Goal: Book appointment/travel/reservation

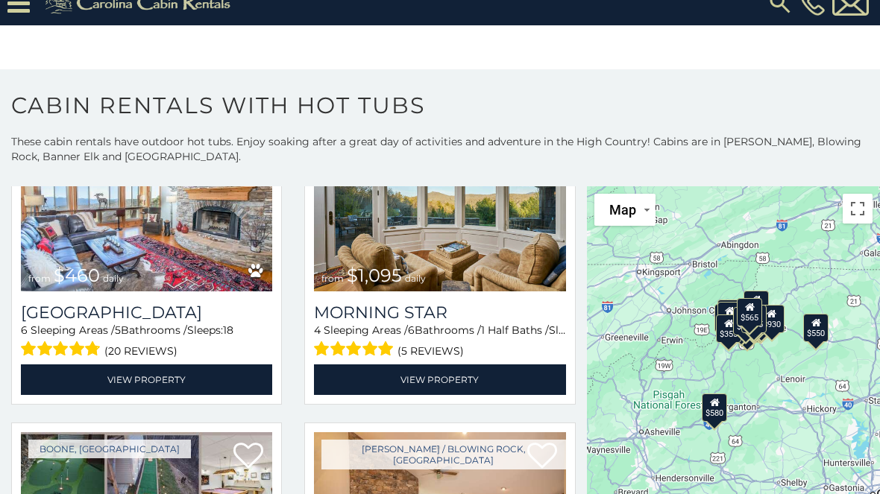
scroll to position [1375, 0]
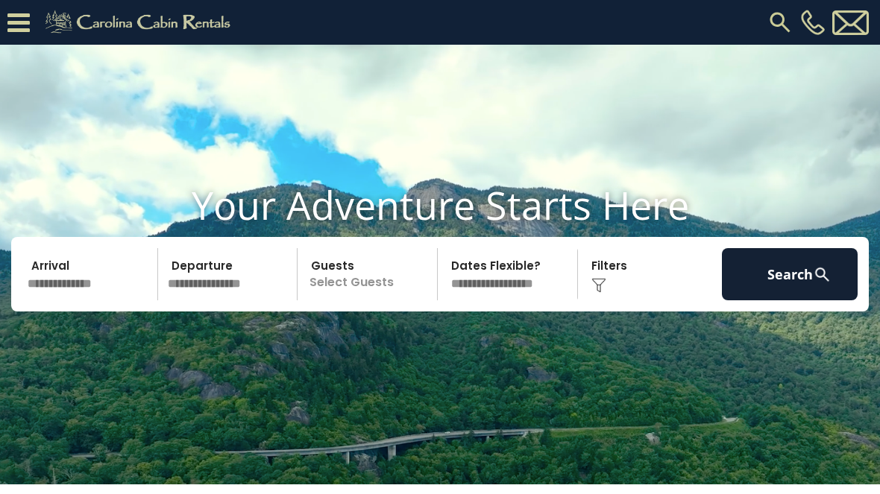
click at [71, 301] on input "text" at bounding box center [90, 274] width 136 height 52
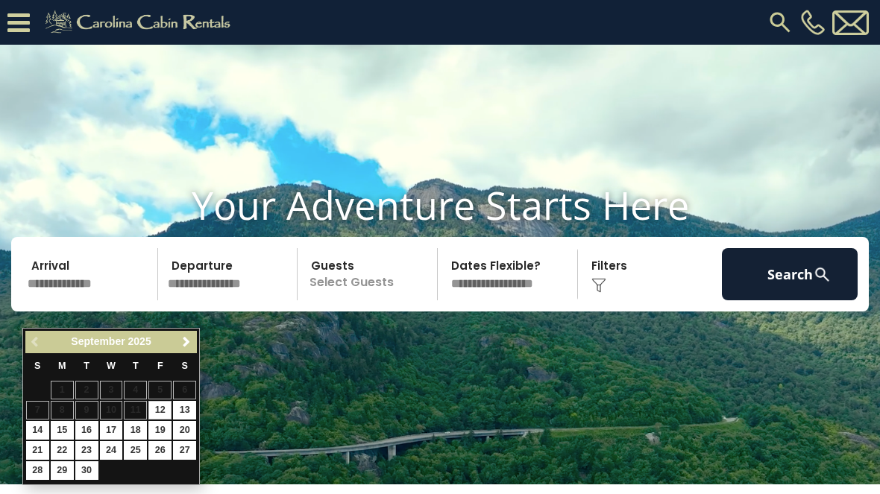
click at [177, 339] on link "Next" at bounding box center [186, 342] width 19 height 19
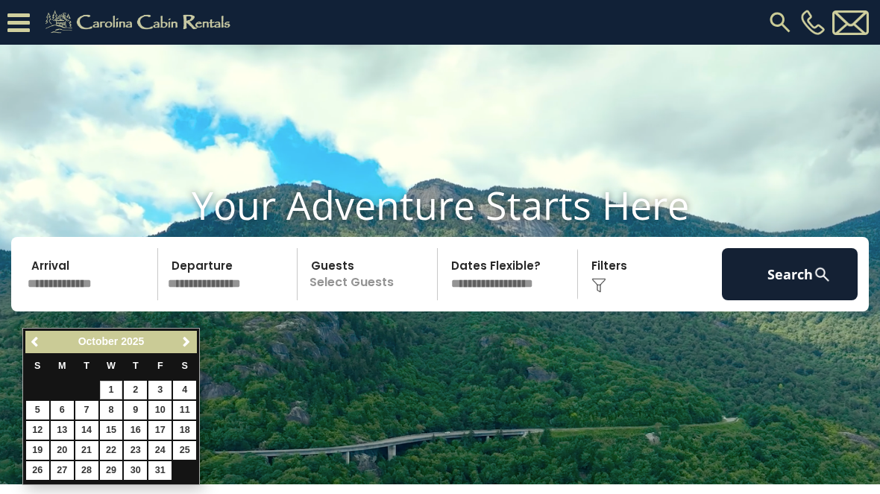
click at [102, 383] on link "1" at bounding box center [111, 390] width 23 height 19
type input "*******"
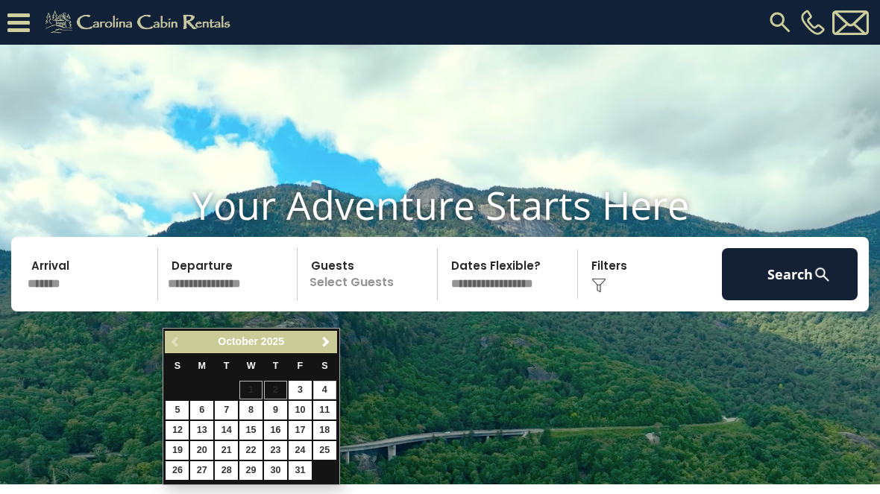
click at [330, 388] on link "4" at bounding box center [324, 390] width 23 height 19
type input "*******"
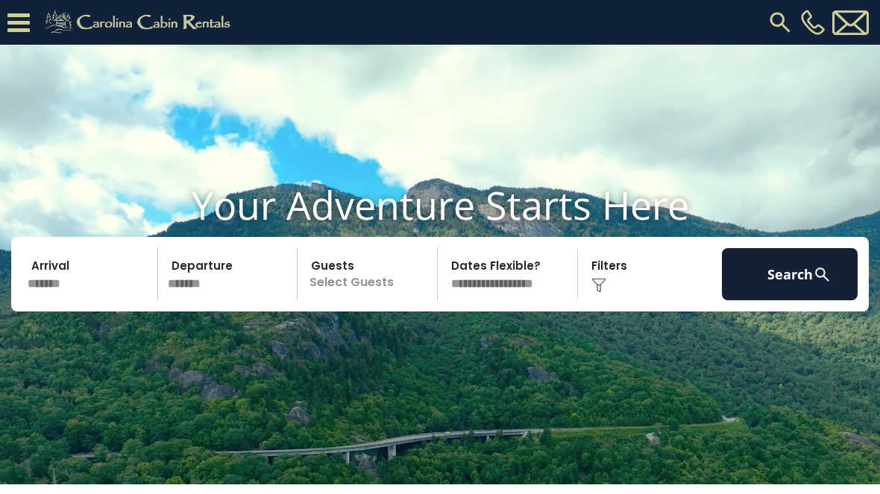
click at [384, 301] on p "Select Guests" at bounding box center [369, 274] width 135 height 52
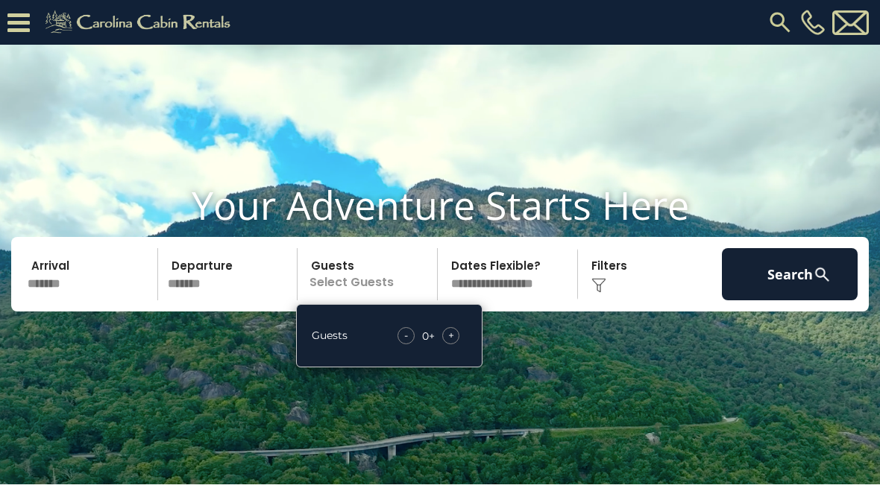
click at [456, 345] on div "+" at bounding box center [450, 335] width 17 height 17
click at [459, 345] on div "+" at bounding box center [450, 335] width 17 height 17
click at [530, 301] on select "**********" at bounding box center [509, 274] width 135 height 52
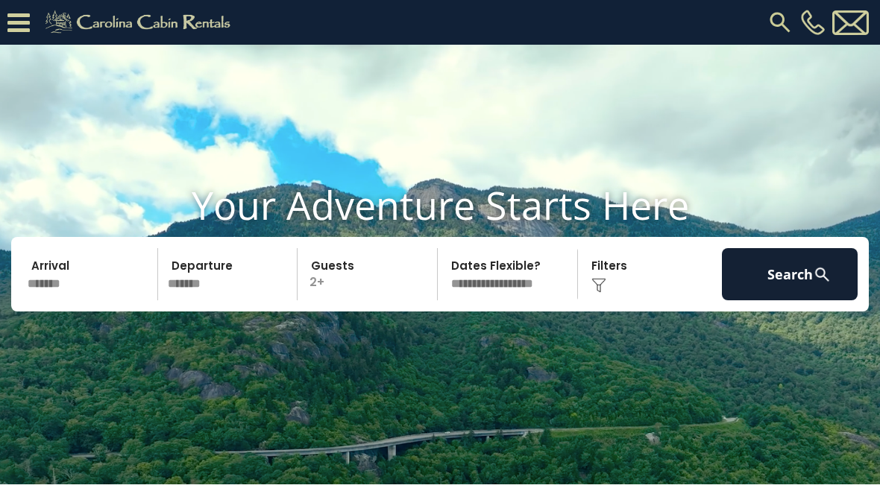
select select "*"
click at [613, 301] on div "Click to Choose" at bounding box center [650, 274] width 136 height 52
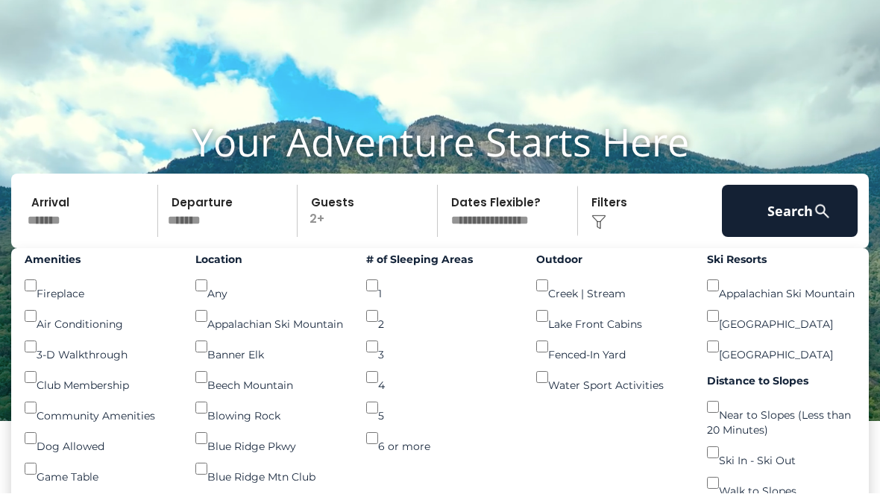
scroll to position [63, 0]
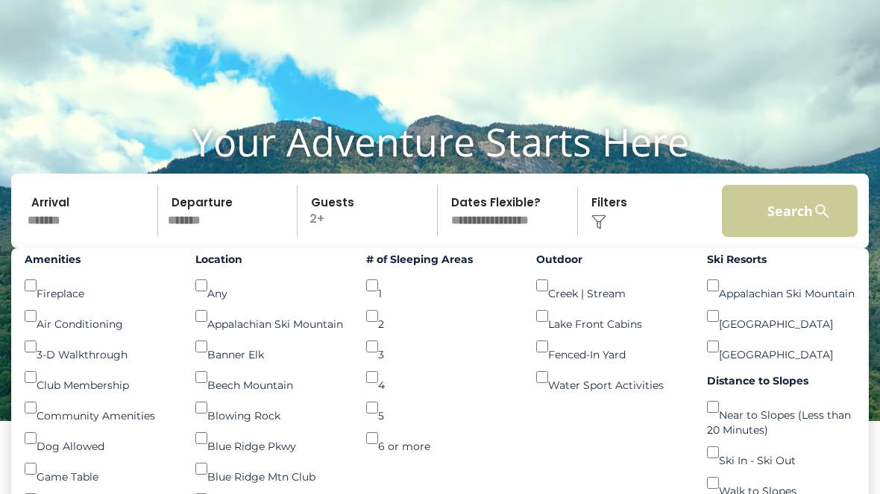
click at [791, 236] on button "Search" at bounding box center [790, 211] width 136 height 52
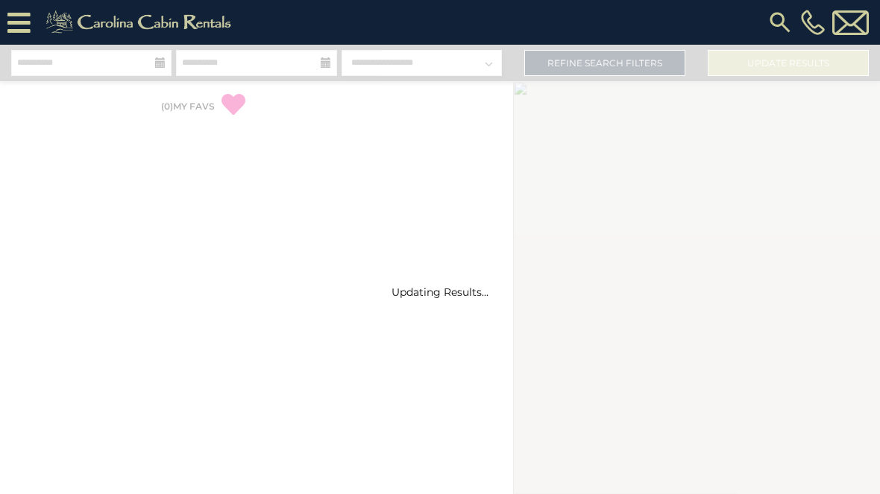
select select "*"
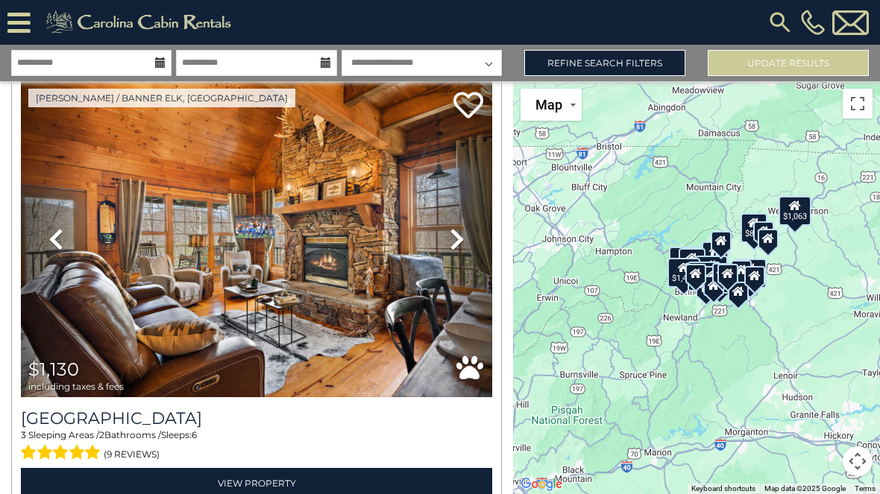
scroll to position [57, 0]
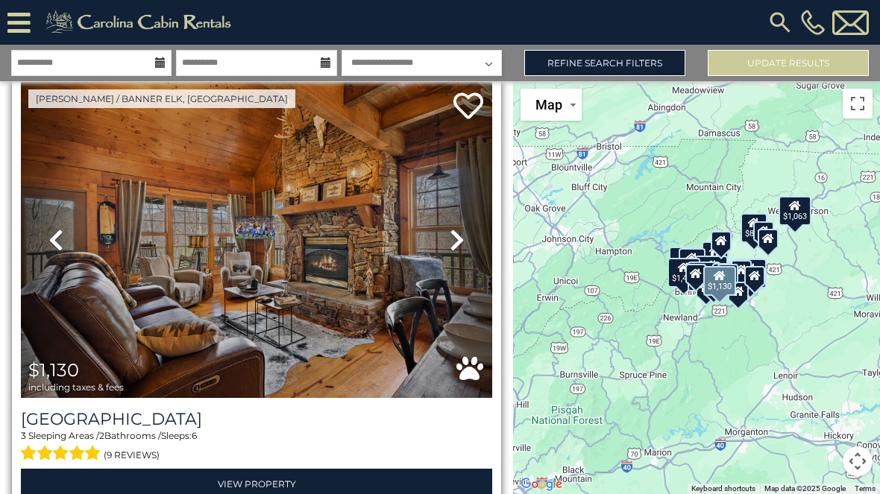
click at [462, 234] on icon at bounding box center [457, 240] width 15 height 24
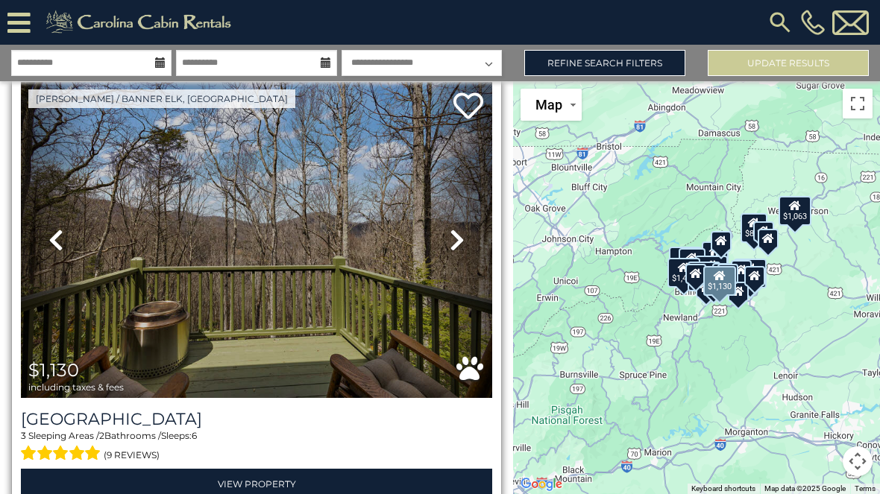
click at [468, 233] on link "Next" at bounding box center [456, 240] width 71 height 316
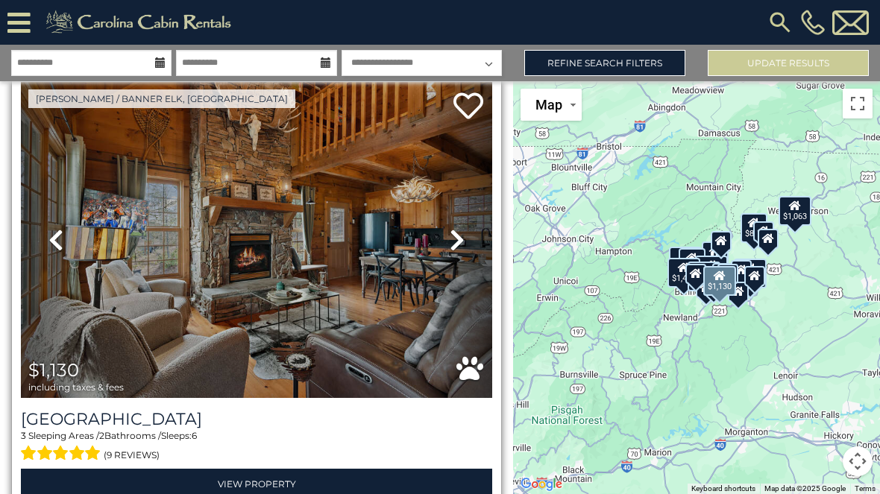
click at [468, 236] on link "Next" at bounding box center [456, 240] width 71 height 316
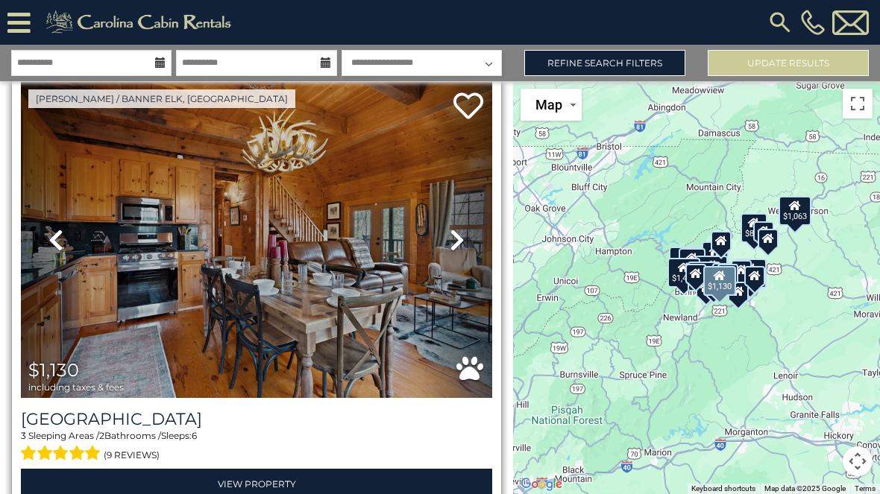
click at [469, 234] on link "Next" at bounding box center [456, 240] width 71 height 316
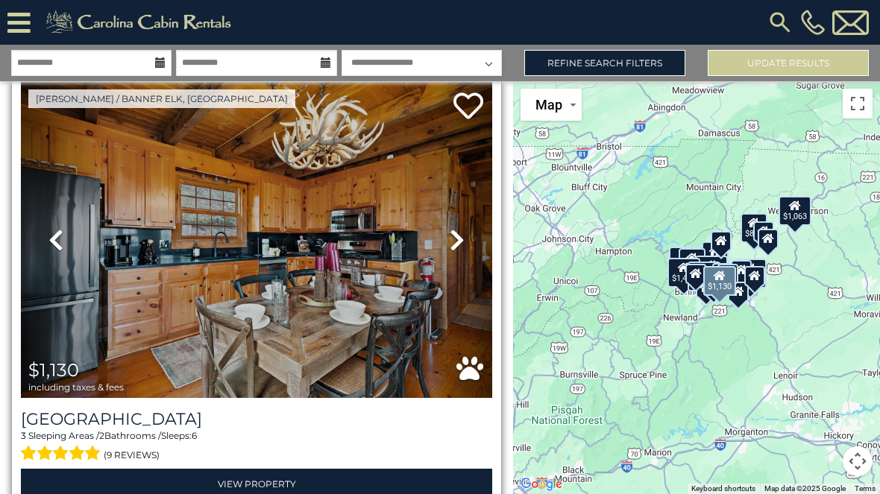
click at [469, 238] on link "Next" at bounding box center [456, 240] width 71 height 316
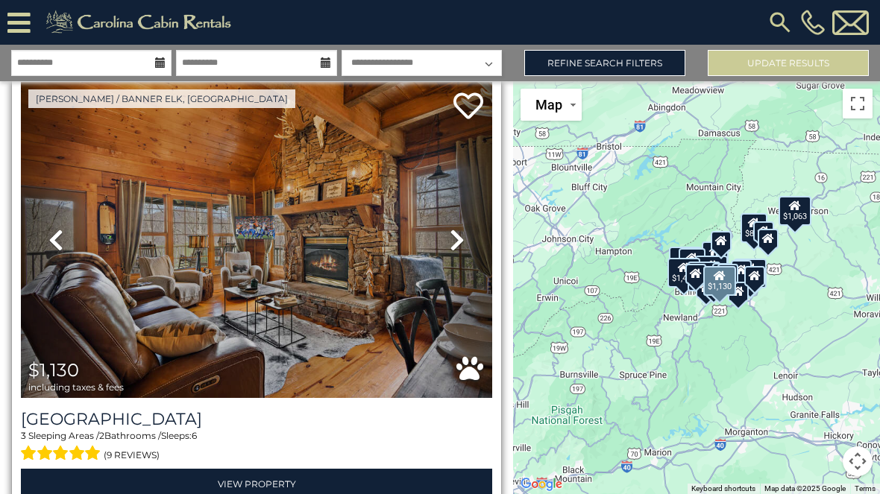
click at [471, 236] on link "Next" at bounding box center [456, 240] width 71 height 316
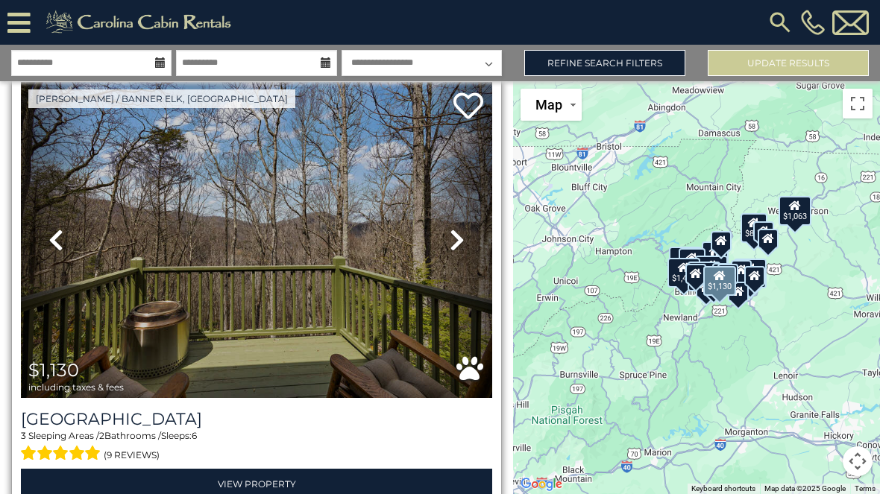
click at [468, 236] on link "Next" at bounding box center [456, 240] width 71 height 316
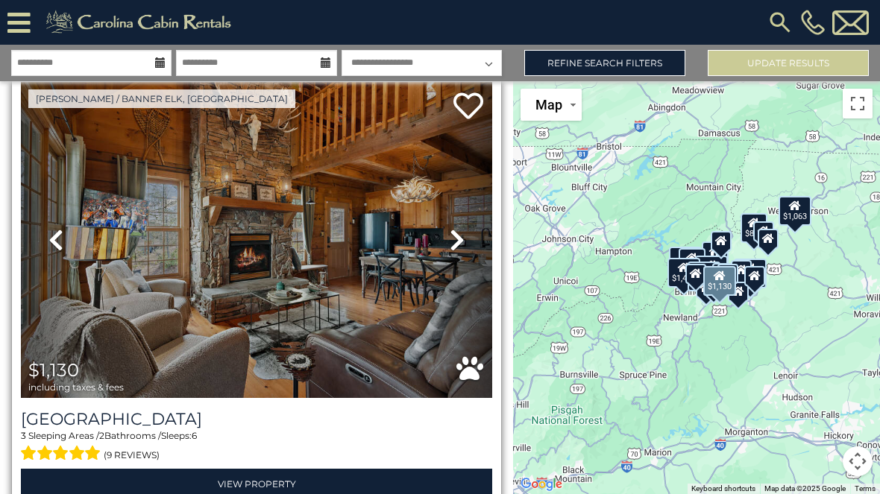
click at [457, 239] on icon at bounding box center [457, 240] width 15 height 24
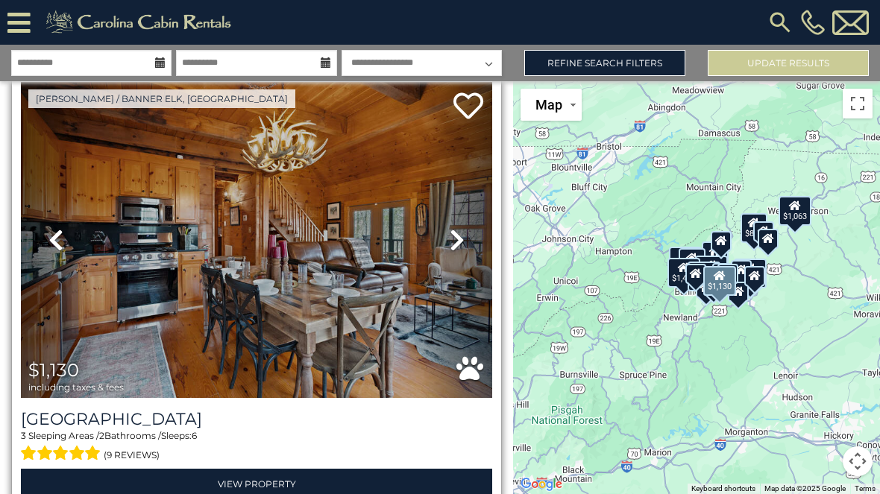
click at [460, 245] on icon at bounding box center [457, 240] width 15 height 24
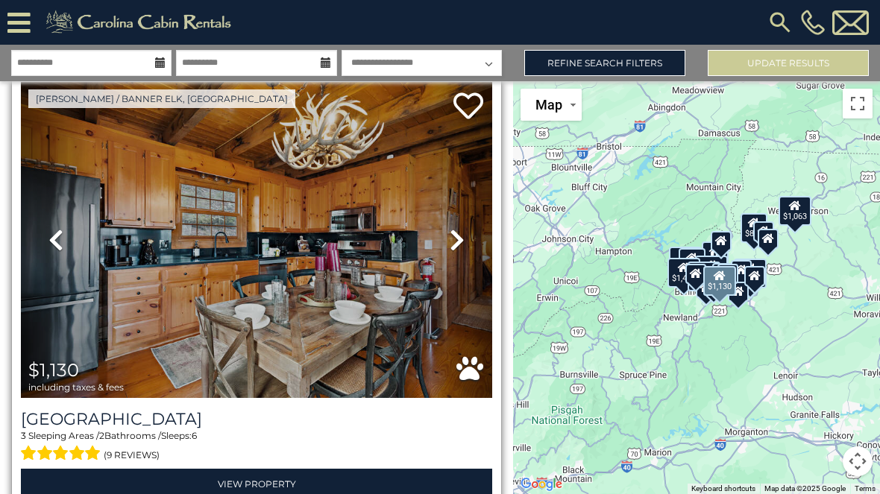
click at [469, 238] on link "Next" at bounding box center [456, 240] width 71 height 316
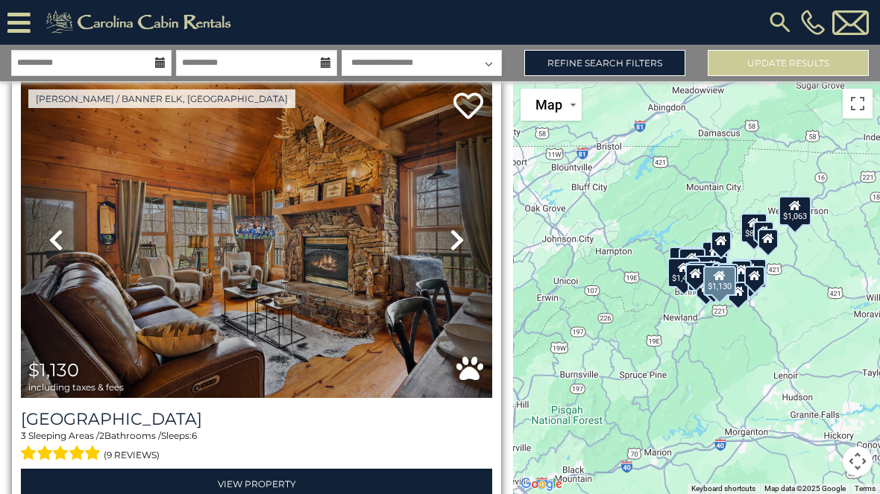
click at [466, 236] on link "Next" at bounding box center [456, 240] width 71 height 316
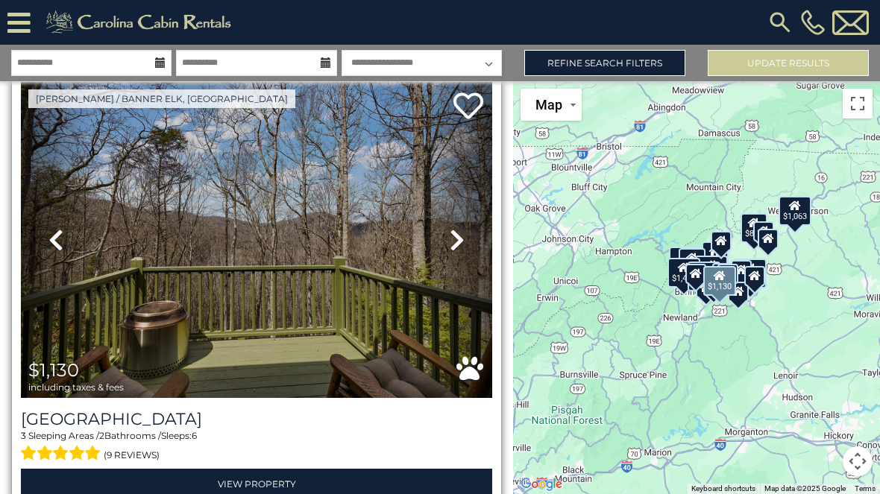
click at [468, 239] on link "Next" at bounding box center [456, 240] width 71 height 316
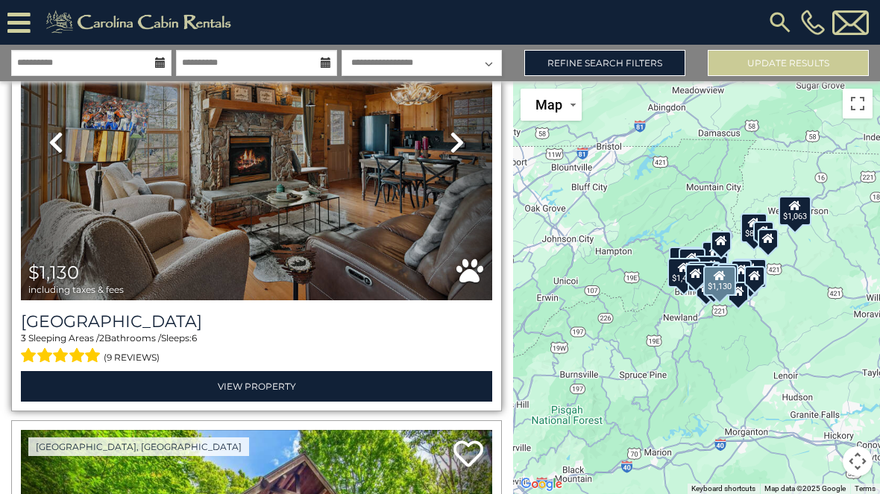
scroll to position [157, 0]
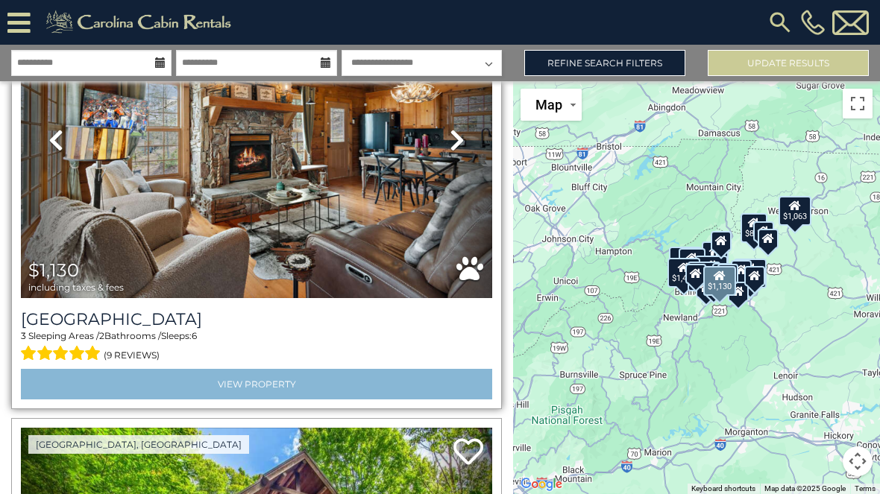
click at [201, 376] on link "View Property" at bounding box center [256, 384] width 471 height 31
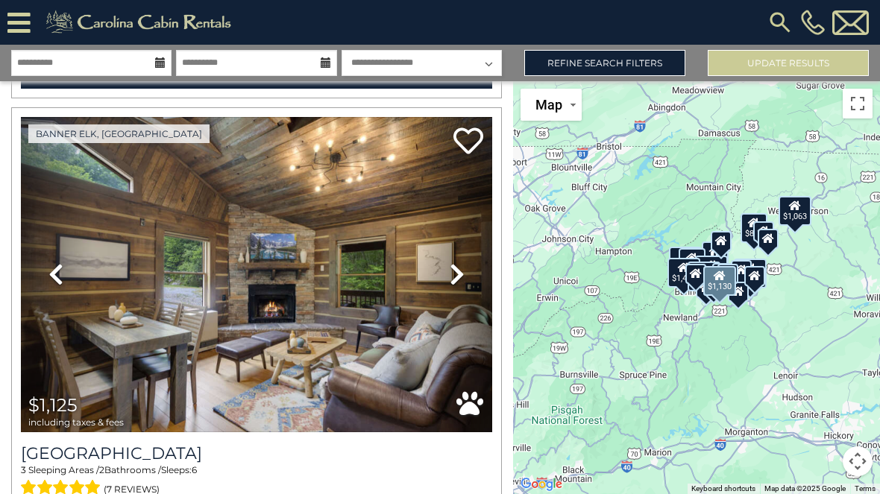
scroll to position [3591, 0]
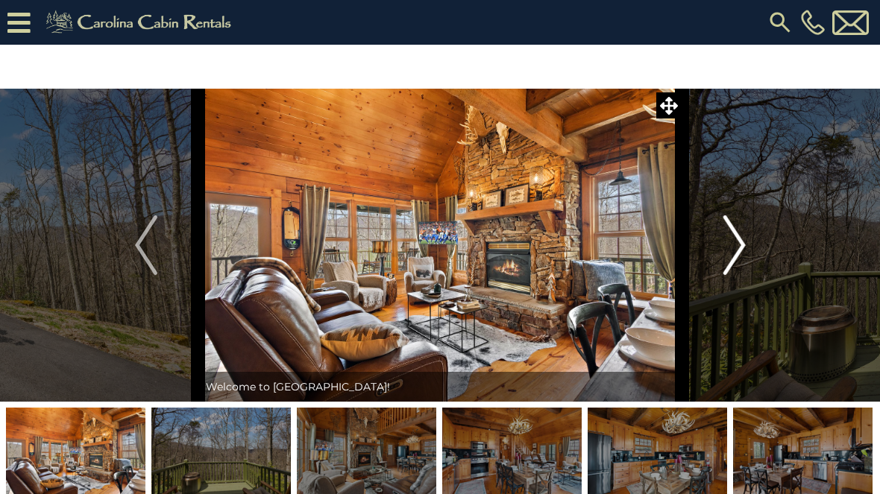
click at [736, 251] on img "Next" at bounding box center [734, 246] width 22 height 60
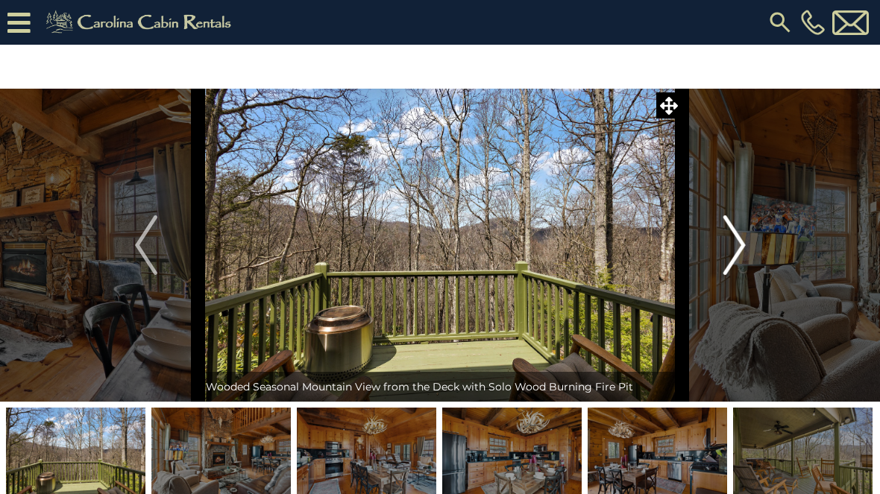
click at [732, 250] on img "Next" at bounding box center [734, 246] width 22 height 60
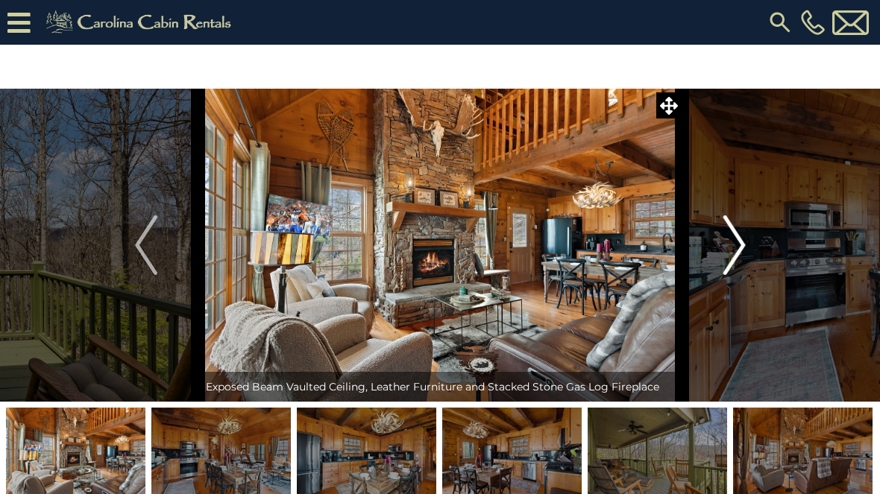
click at [738, 245] on img "Next" at bounding box center [734, 246] width 22 height 60
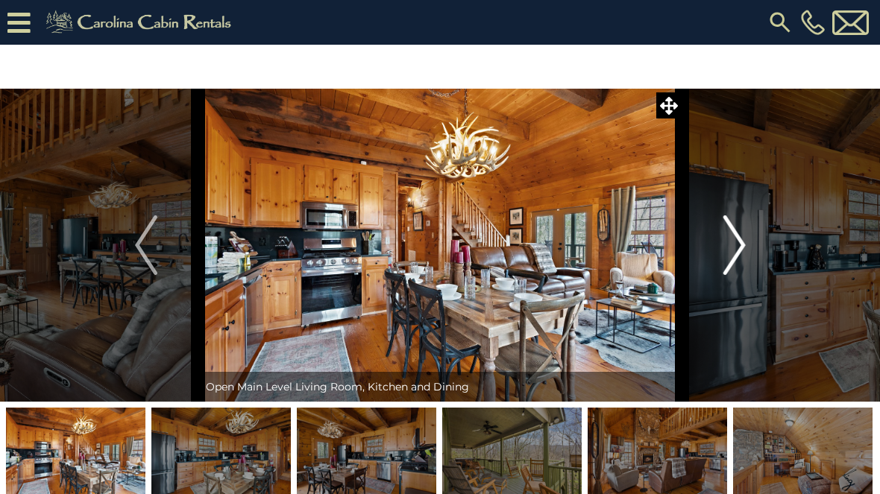
click at [730, 251] on img "Next" at bounding box center [734, 246] width 22 height 60
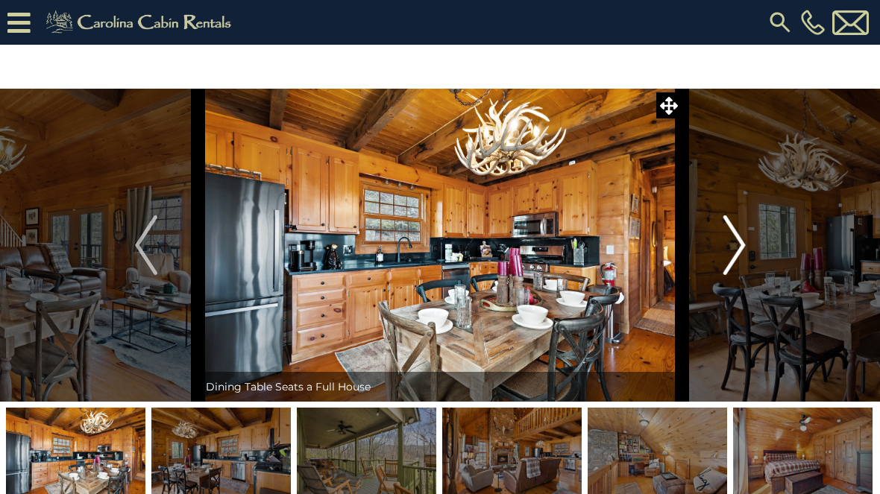
click at [732, 250] on img "Next" at bounding box center [734, 246] width 22 height 60
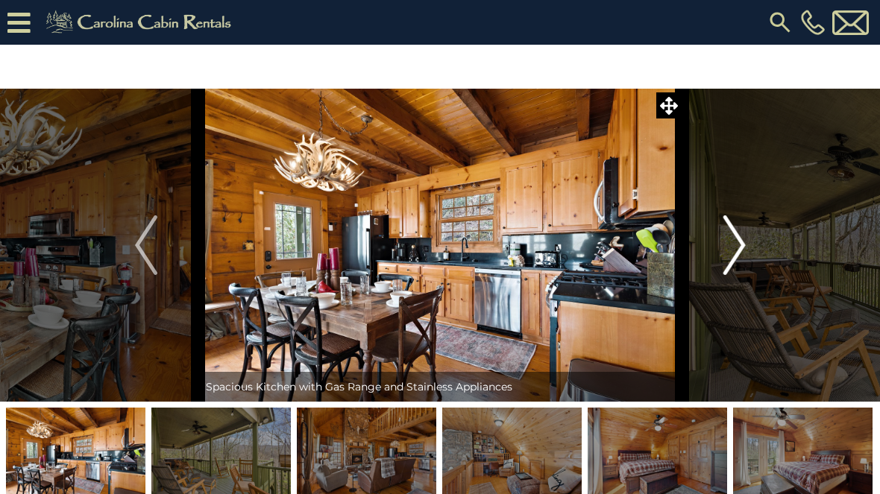
click at [734, 249] on img "Next" at bounding box center [734, 246] width 22 height 60
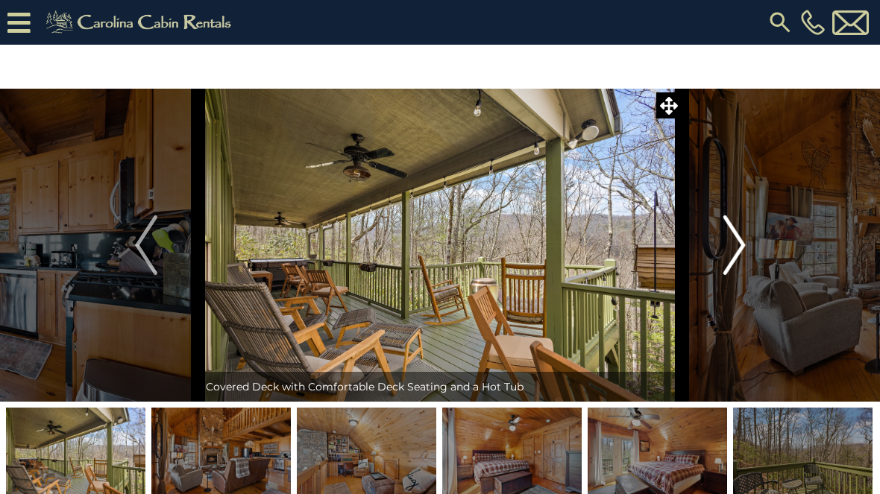
click at [732, 251] on img "Next" at bounding box center [734, 246] width 22 height 60
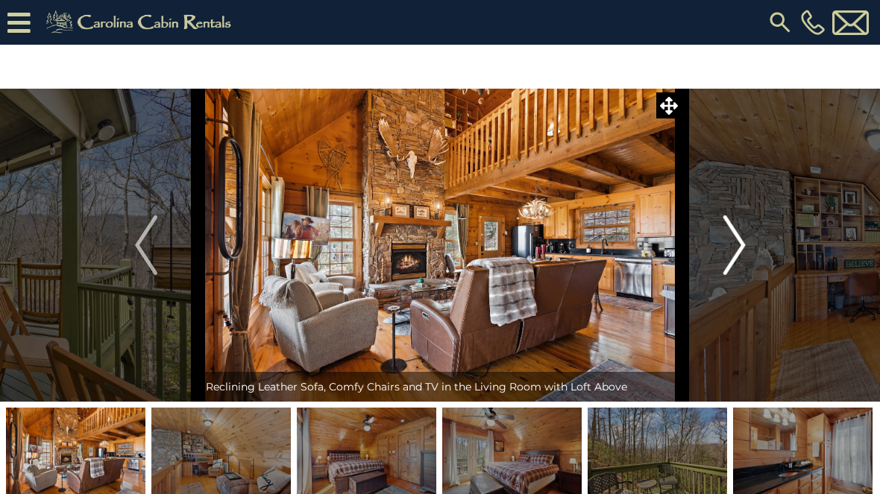
click at [731, 242] on img "Next" at bounding box center [734, 246] width 22 height 60
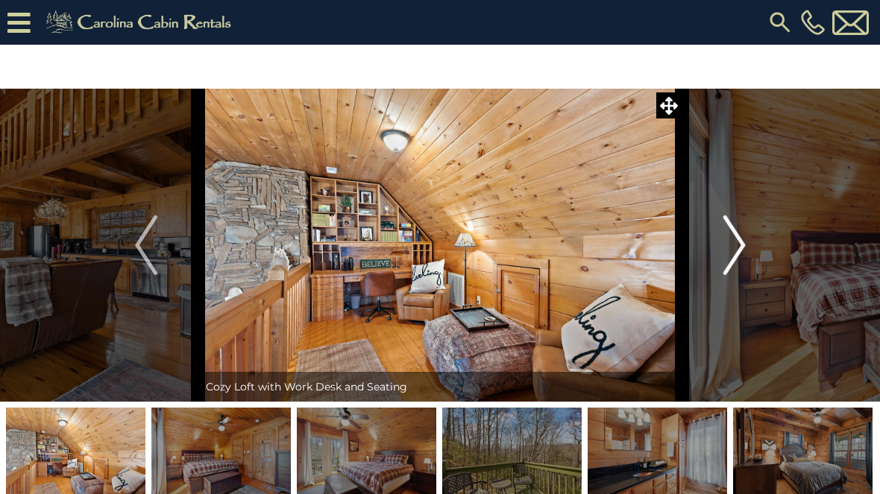
click at [732, 245] on img "Next" at bounding box center [734, 246] width 22 height 60
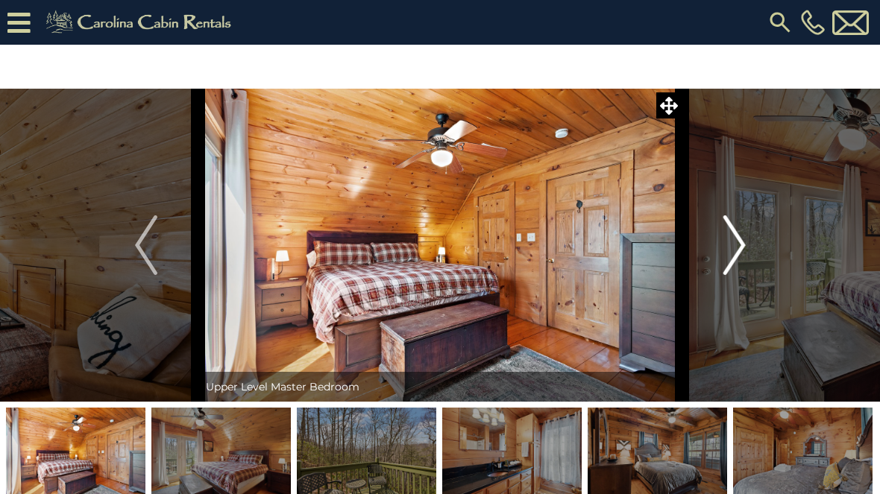
click at [741, 242] on img "Next" at bounding box center [734, 246] width 22 height 60
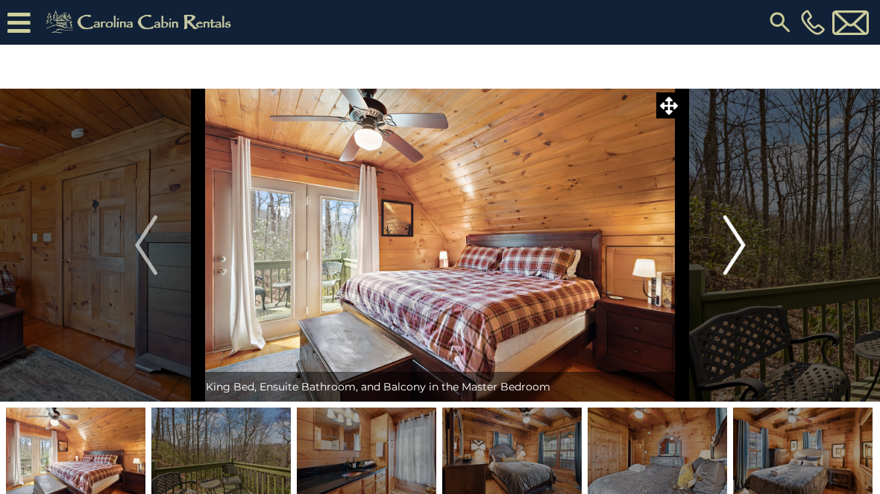
click at [741, 244] on img "Next" at bounding box center [734, 246] width 22 height 60
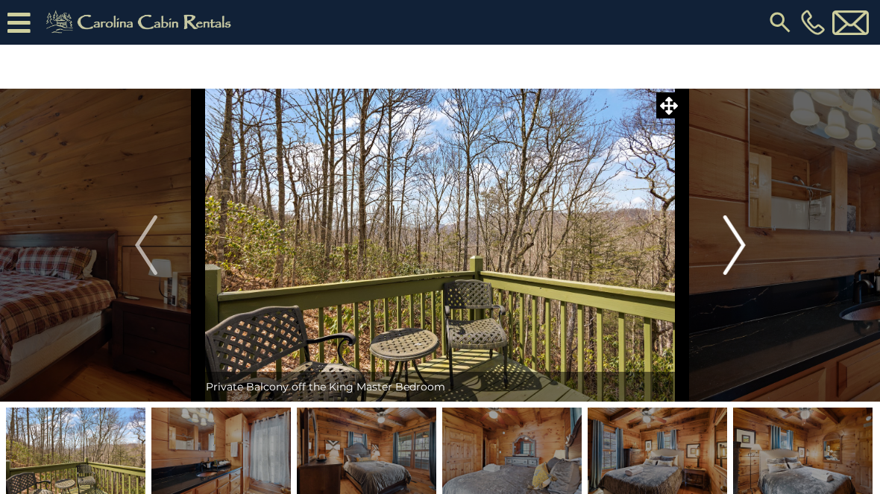
click at [734, 246] on img "Next" at bounding box center [734, 246] width 22 height 60
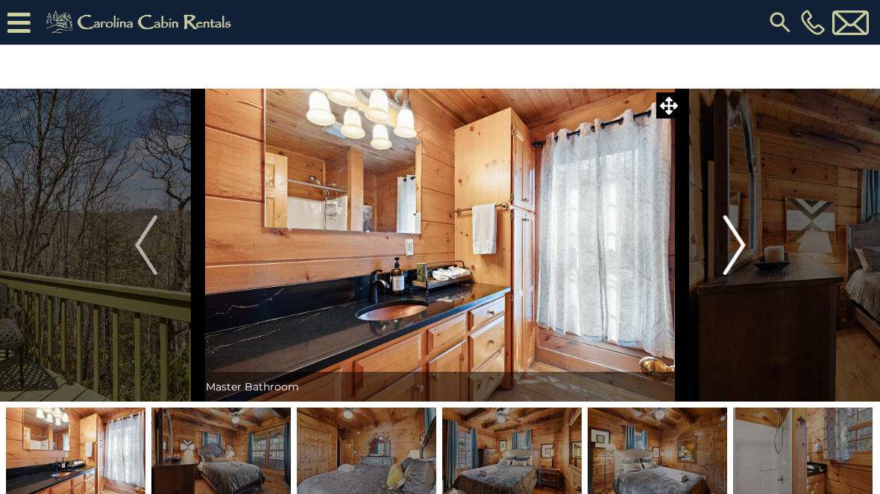
click at [738, 246] on img "Next" at bounding box center [734, 246] width 22 height 60
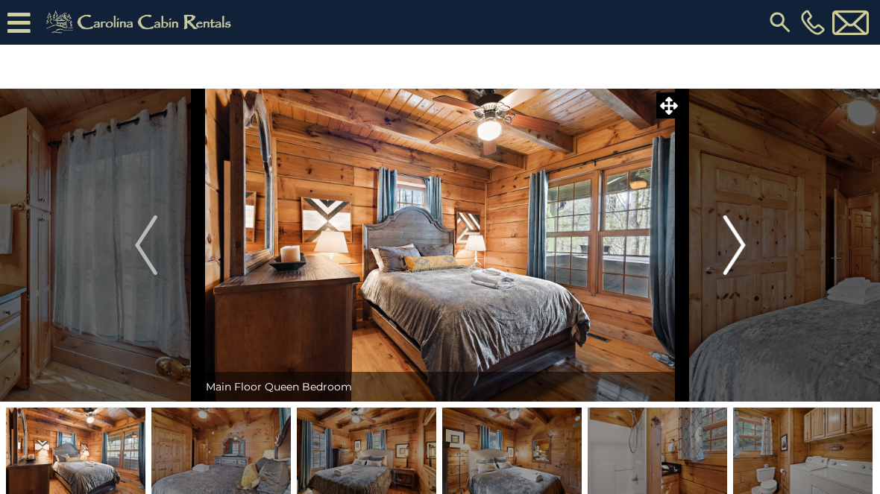
click at [735, 246] on img "Next" at bounding box center [734, 246] width 22 height 60
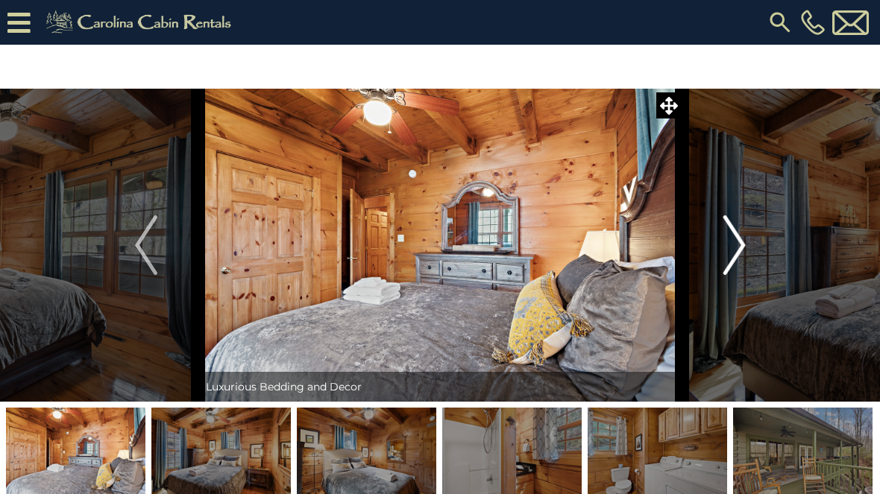
click at [736, 245] on img "Next" at bounding box center [734, 246] width 22 height 60
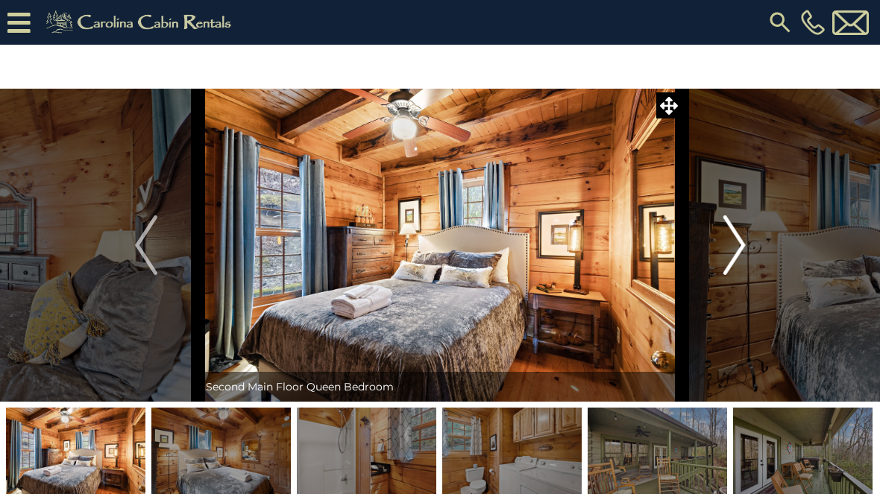
click at [738, 245] on img "Next" at bounding box center [734, 246] width 22 height 60
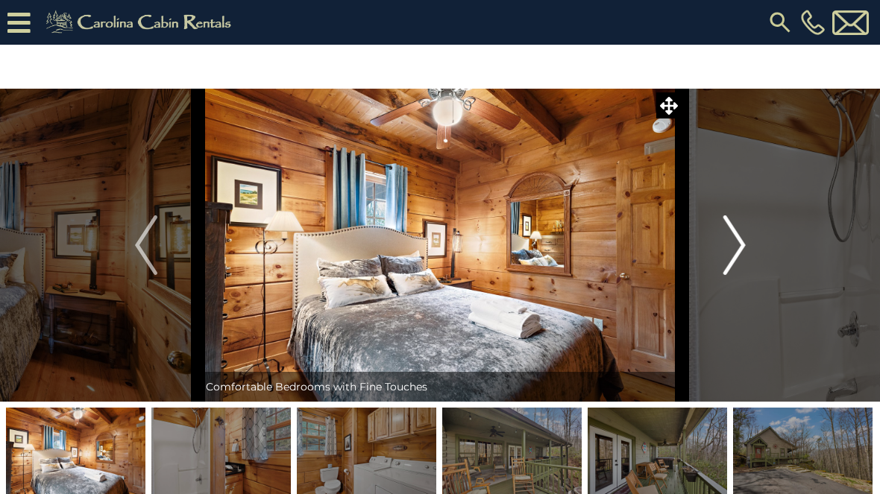
click at [730, 251] on img "Next" at bounding box center [734, 246] width 22 height 60
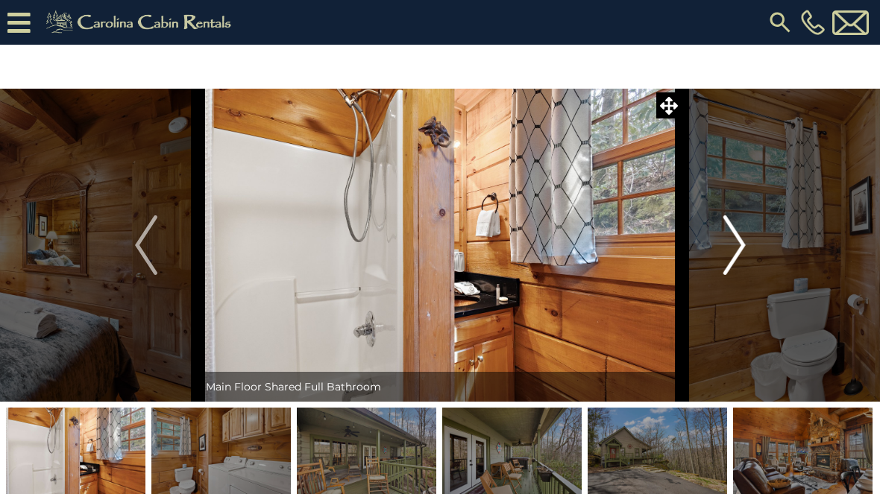
click at [737, 247] on img "Next" at bounding box center [734, 246] width 22 height 60
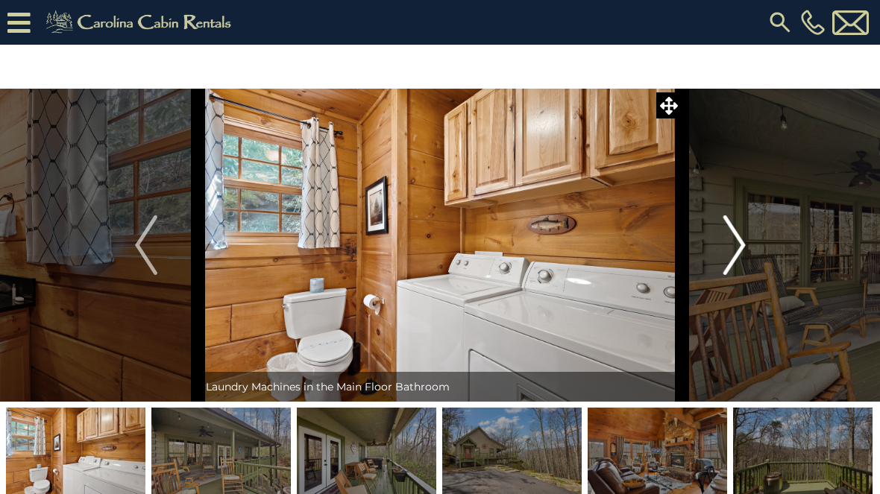
click at [729, 250] on img "Next" at bounding box center [734, 246] width 22 height 60
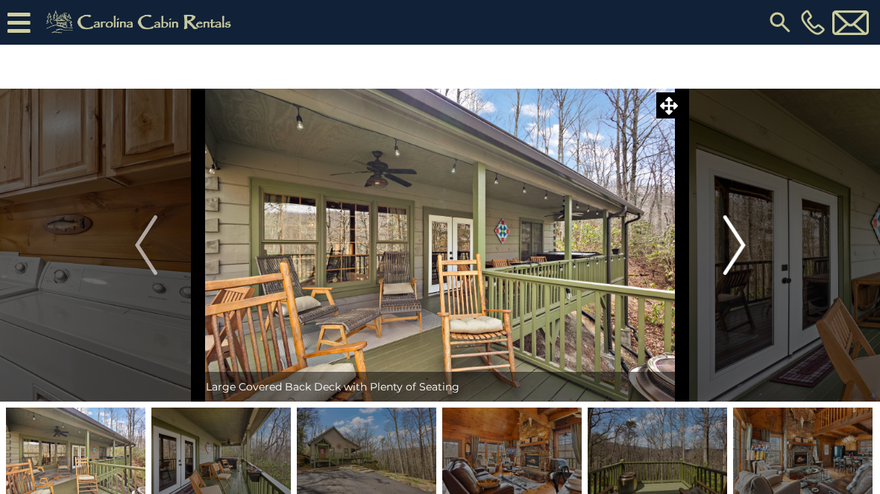
click at [723, 251] on img "Next" at bounding box center [734, 246] width 22 height 60
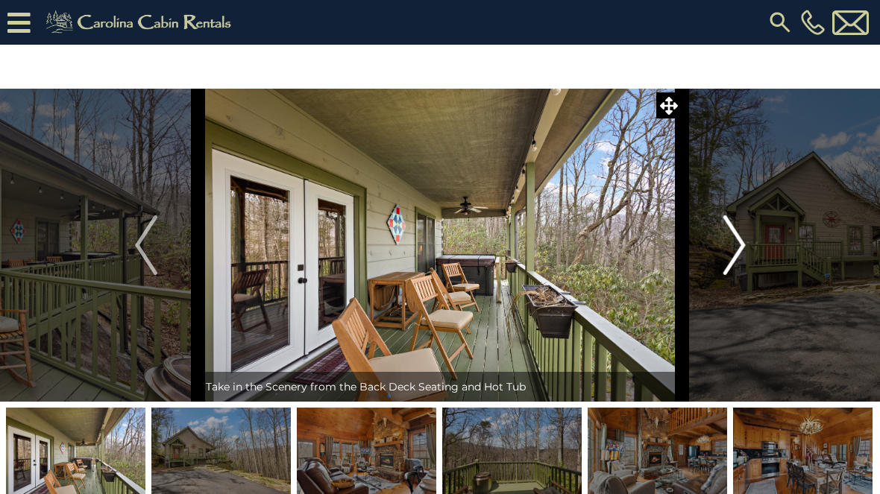
click at [728, 248] on img "Next" at bounding box center [734, 246] width 22 height 60
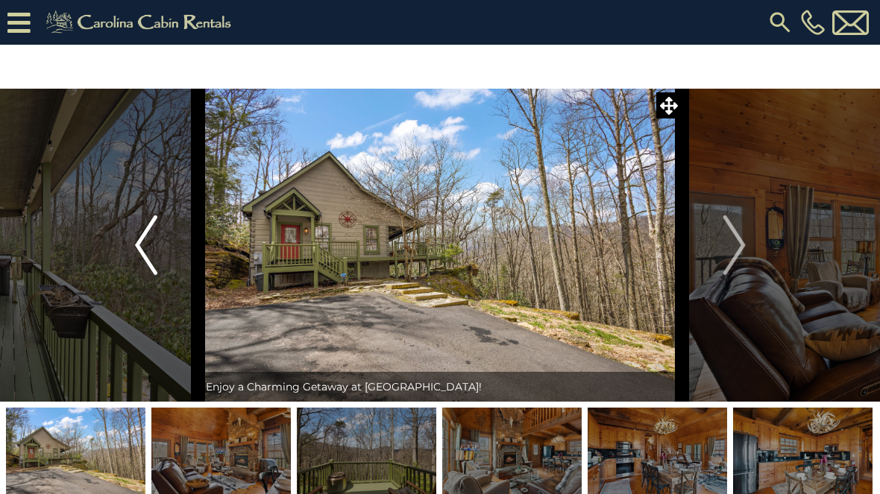
click at [152, 237] on img "Previous" at bounding box center [146, 246] width 22 height 60
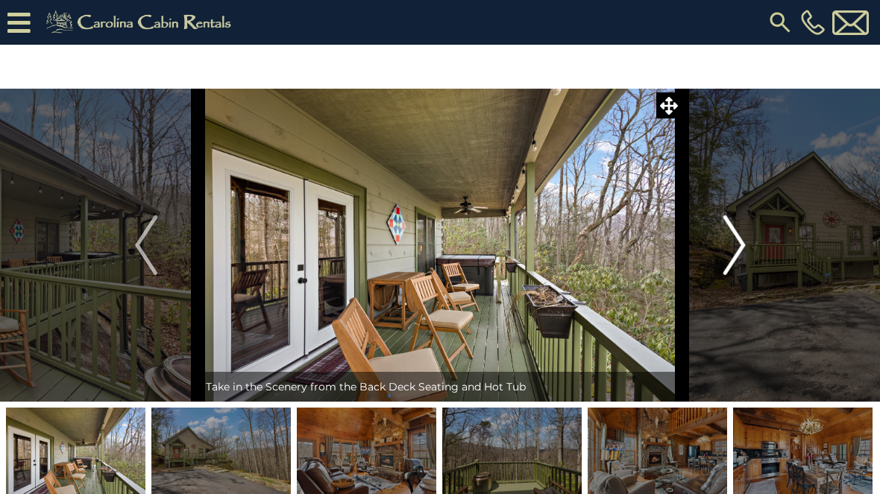
click at [738, 239] on img "Next" at bounding box center [734, 246] width 22 height 60
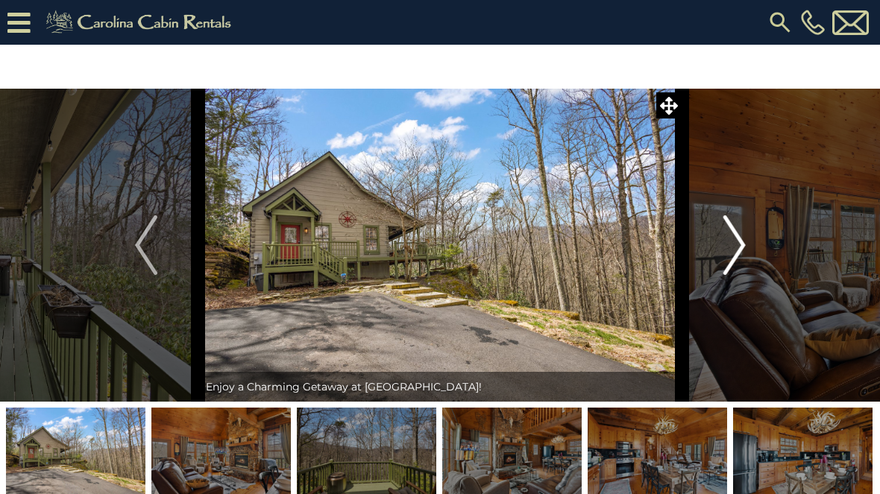
click at [730, 242] on img "Next" at bounding box center [734, 246] width 22 height 60
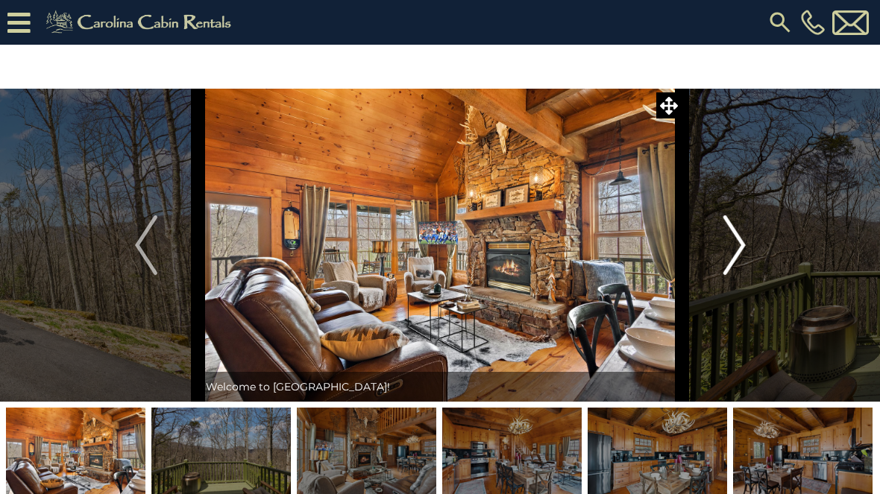
click at [729, 248] on img "Next" at bounding box center [734, 246] width 22 height 60
